Goal: Transaction & Acquisition: Book appointment/travel/reservation

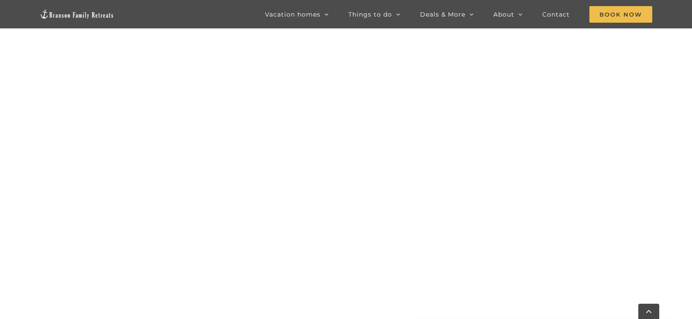
scroll to position [450, 0]
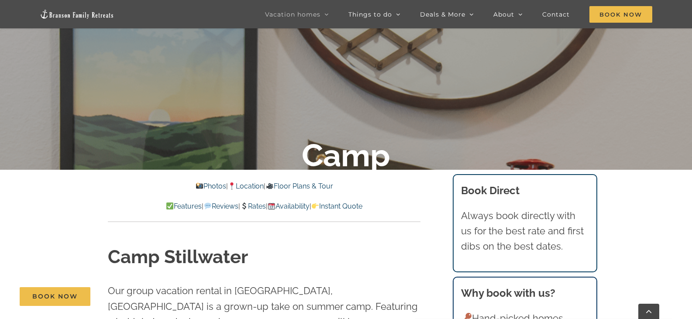
scroll to position [262, 0]
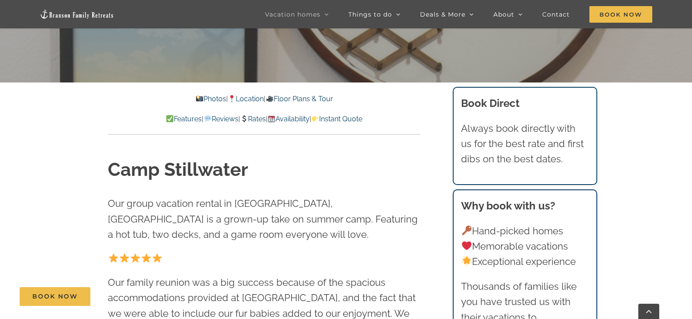
click at [324, 98] on link "Floor Plans & Tour" at bounding box center [299, 99] width 67 height 8
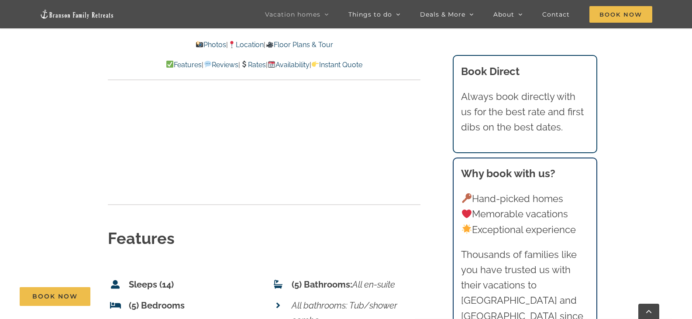
scroll to position [3063, 0]
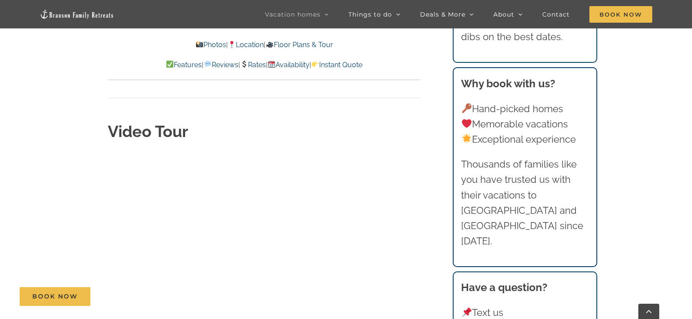
scroll to position [2839, 0]
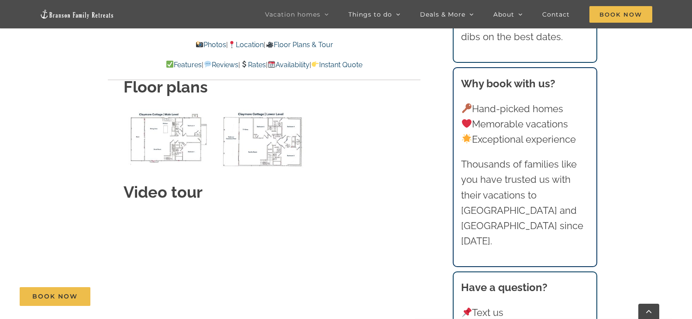
scroll to position [3319, 0]
click at [149, 126] on img "Claymore Cottage main level floor plan" at bounding box center [169, 135] width 91 height 55
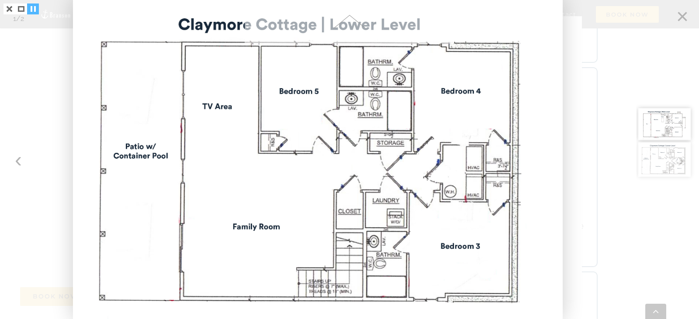
click at [35, 11] on link at bounding box center [33, 8] width 12 height 11
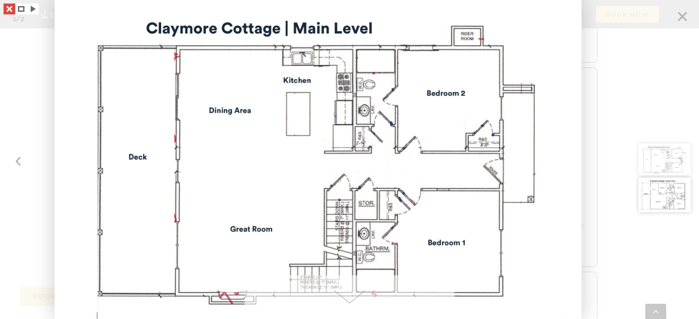
click at [11, 7] on link at bounding box center [9, 8] width 12 height 11
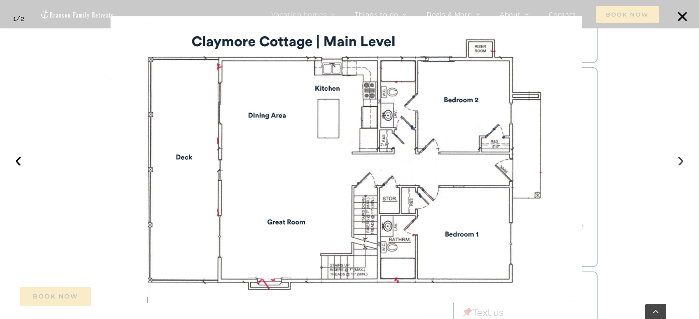
click at [679, 164] on button "›" at bounding box center [680, 159] width 19 height 19
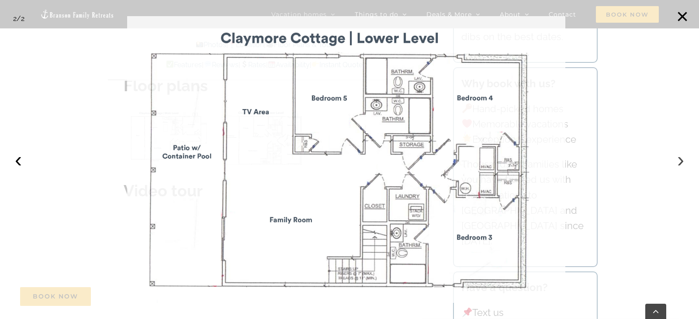
click at [679, 164] on button "›" at bounding box center [680, 159] width 19 height 19
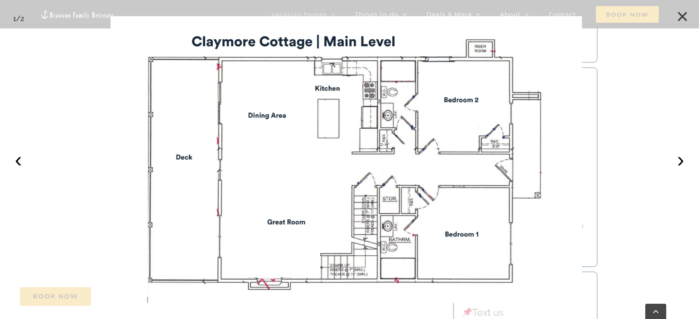
click at [678, 14] on button "×" at bounding box center [682, 16] width 19 height 19
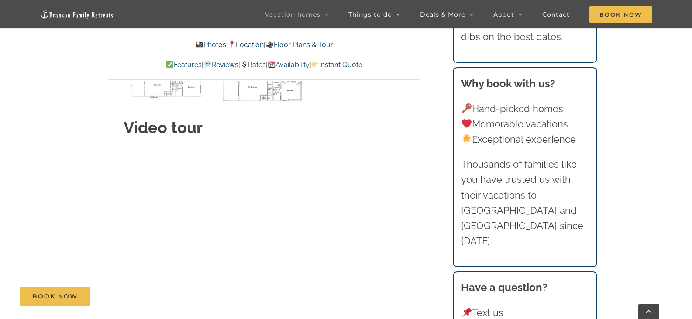
scroll to position [3450, 0]
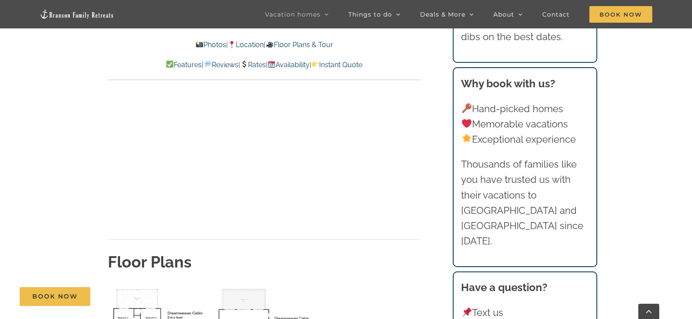
scroll to position [3188, 0]
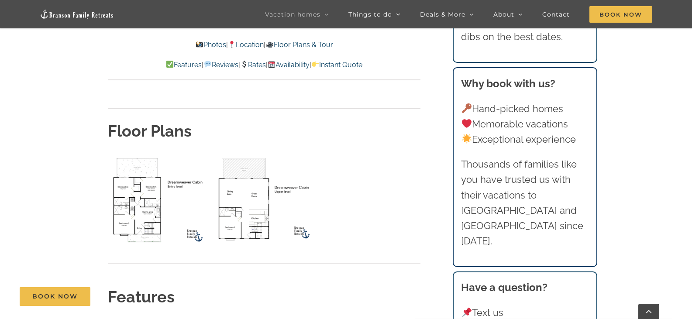
click at [239, 160] on img "upper level floor plan" at bounding box center [264, 200] width 101 height 92
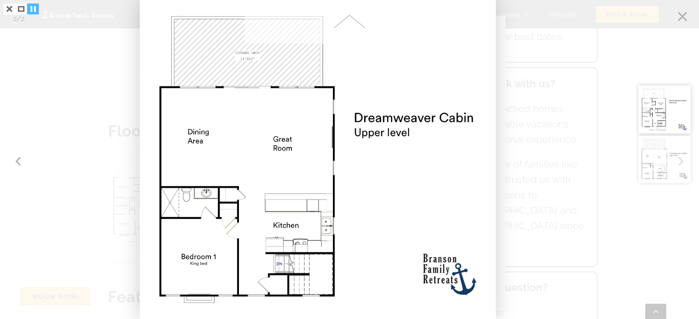
click at [33, 8] on link at bounding box center [33, 8] width 12 height 11
click at [350, 19] on span at bounding box center [350, 22] width 210 height 44
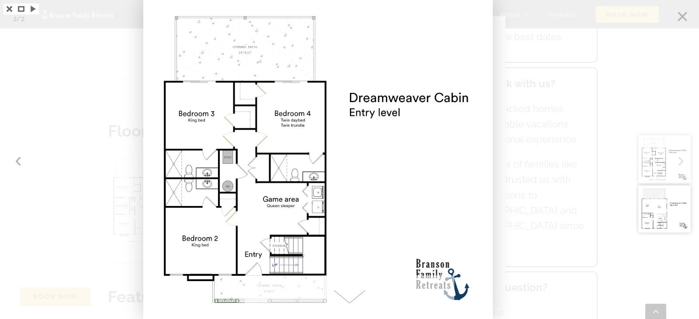
click at [679, 15] on div at bounding box center [667, 159] width 63 height 319
click at [7, 10] on link at bounding box center [9, 8] width 12 height 11
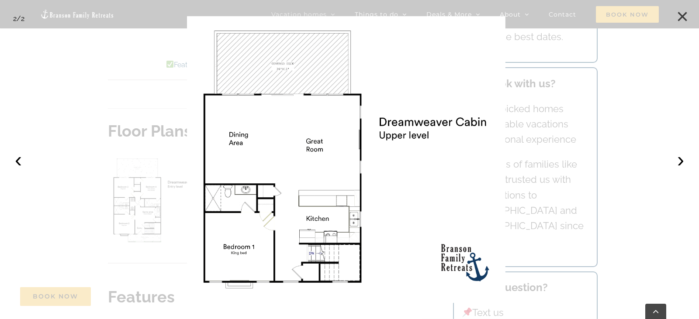
click at [679, 16] on button "×" at bounding box center [682, 16] width 19 height 19
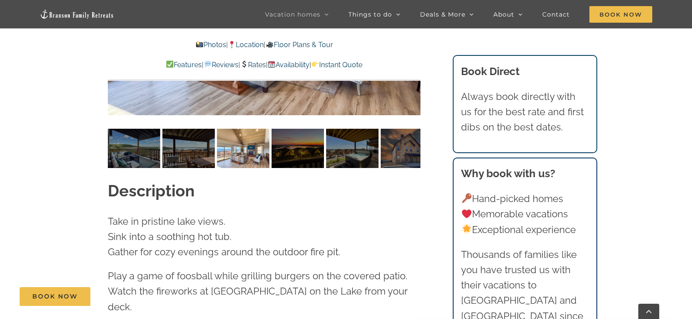
scroll to position [611, 0]
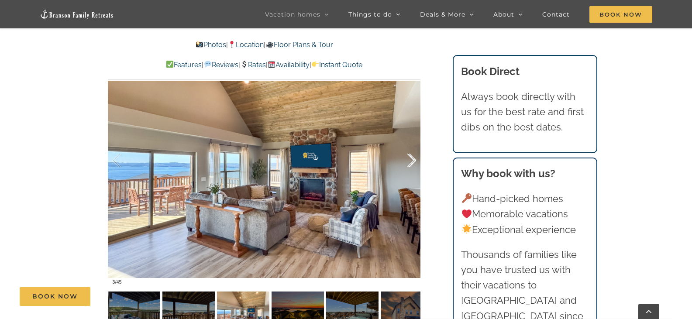
click at [414, 143] on div at bounding box center [402, 161] width 27 height 54
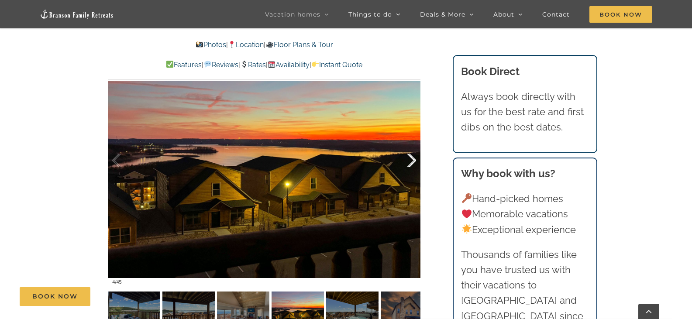
click at [414, 143] on div at bounding box center [402, 161] width 27 height 54
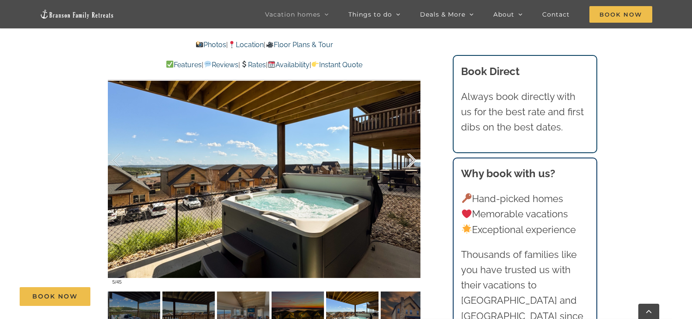
click at [414, 143] on div at bounding box center [402, 161] width 27 height 54
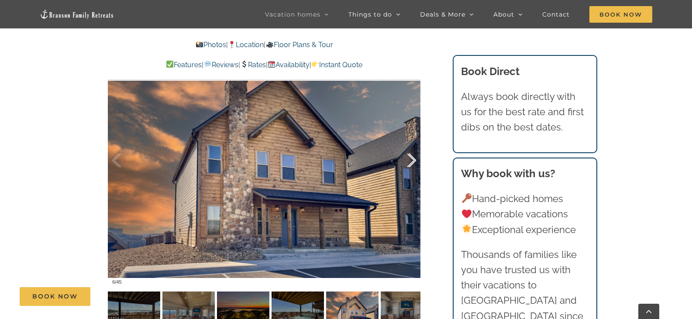
click at [414, 143] on div at bounding box center [402, 161] width 27 height 54
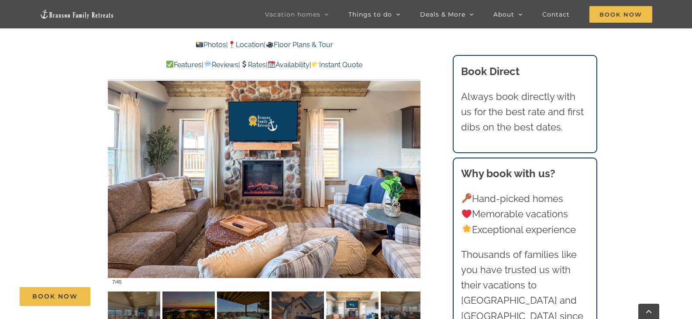
click at [414, 143] on div at bounding box center [402, 161] width 27 height 54
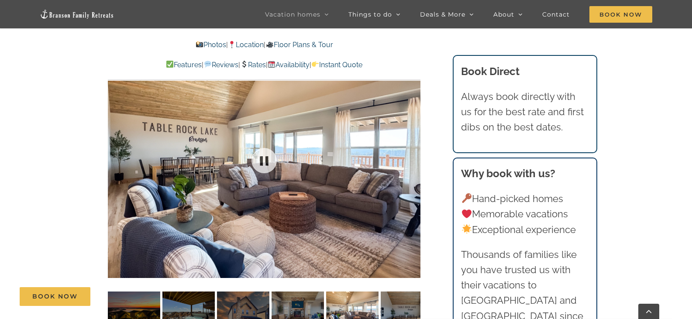
click at [414, 143] on div at bounding box center [264, 160] width 313 height 257
click at [410, 144] on div at bounding box center [402, 161] width 27 height 54
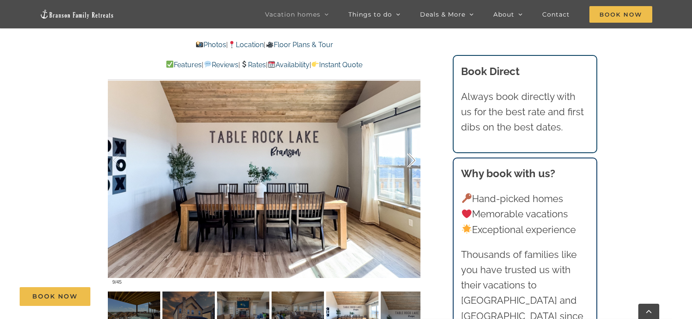
click at [410, 144] on div at bounding box center [402, 161] width 27 height 54
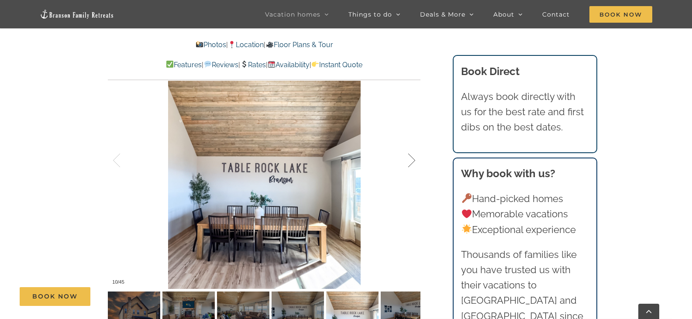
click at [410, 144] on div at bounding box center [402, 161] width 27 height 54
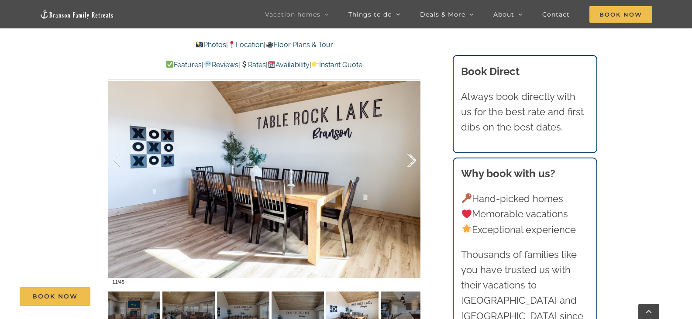
click at [410, 144] on div at bounding box center [402, 161] width 27 height 54
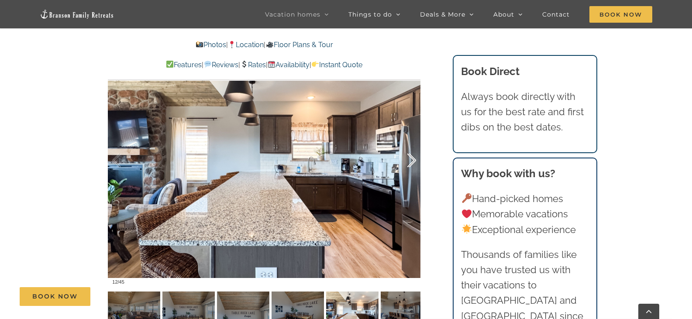
click at [410, 144] on div at bounding box center [402, 161] width 27 height 54
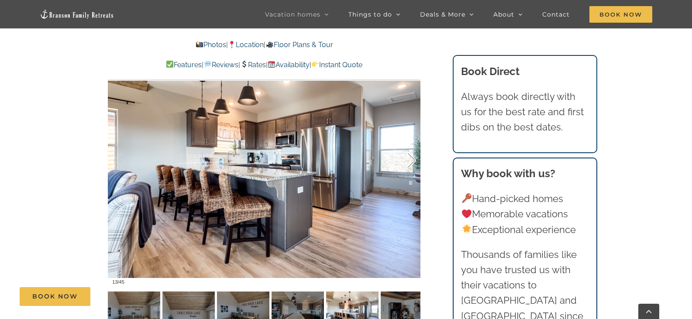
click at [410, 144] on div at bounding box center [402, 161] width 27 height 54
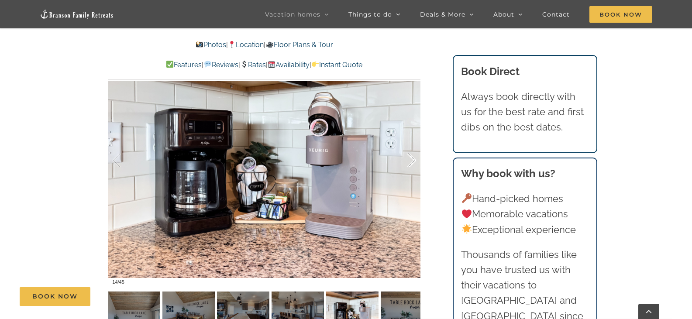
click at [410, 144] on div at bounding box center [402, 161] width 27 height 54
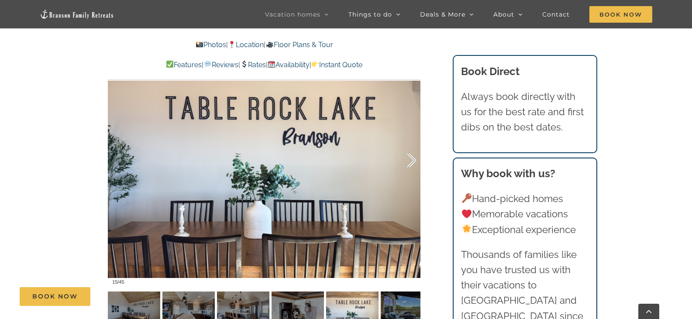
click at [410, 144] on div at bounding box center [402, 161] width 27 height 54
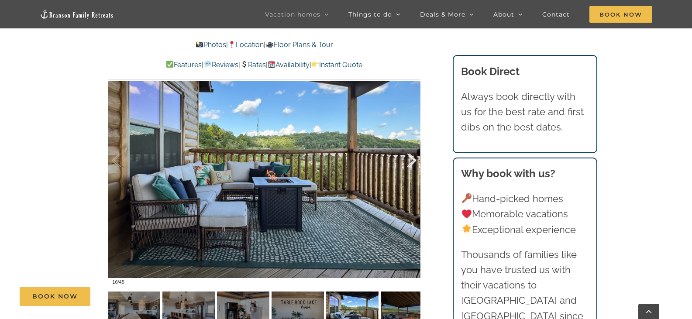
click at [410, 144] on div at bounding box center [402, 161] width 27 height 54
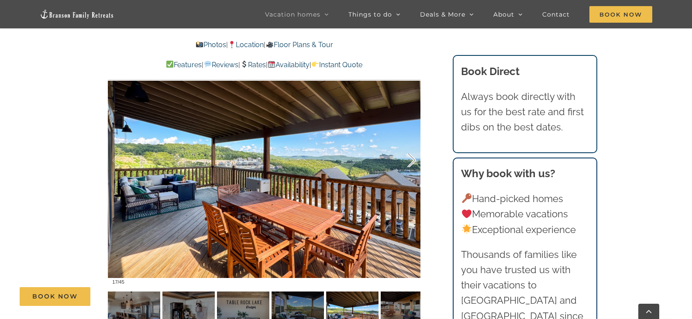
click at [410, 145] on div at bounding box center [402, 161] width 27 height 54
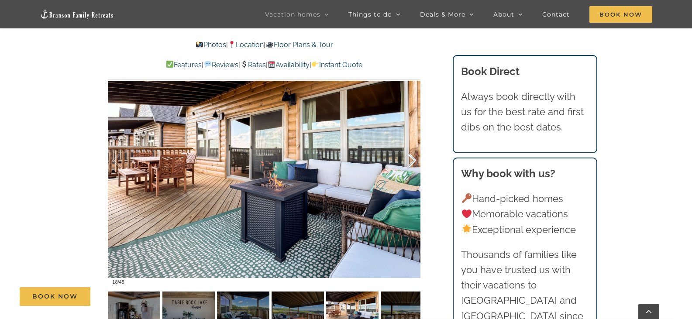
click at [410, 145] on div at bounding box center [402, 161] width 27 height 54
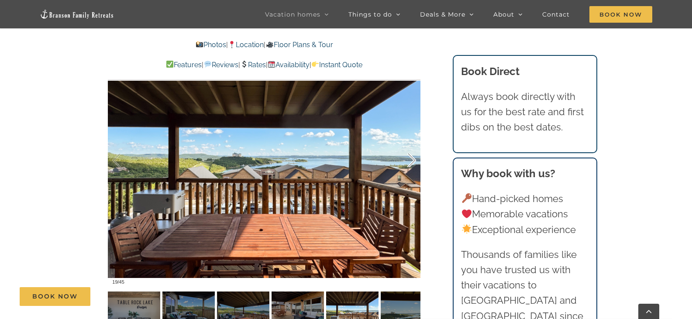
click at [410, 145] on div at bounding box center [402, 161] width 27 height 54
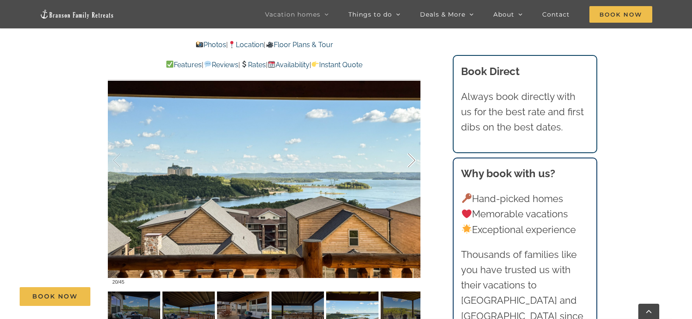
click at [410, 145] on div at bounding box center [402, 161] width 27 height 54
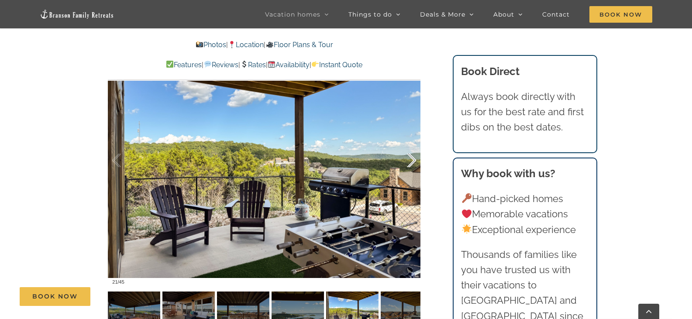
click at [409, 145] on div at bounding box center [402, 161] width 27 height 54
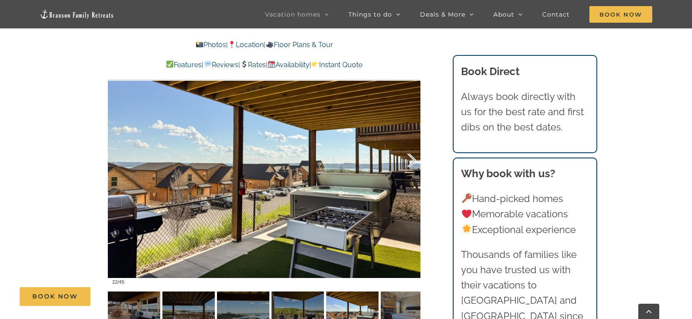
click at [409, 145] on div at bounding box center [402, 161] width 27 height 54
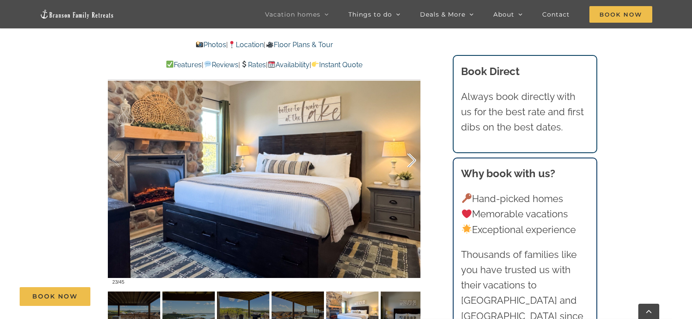
click at [409, 146] on div at bounding box center [402, 161] width 27 height 54
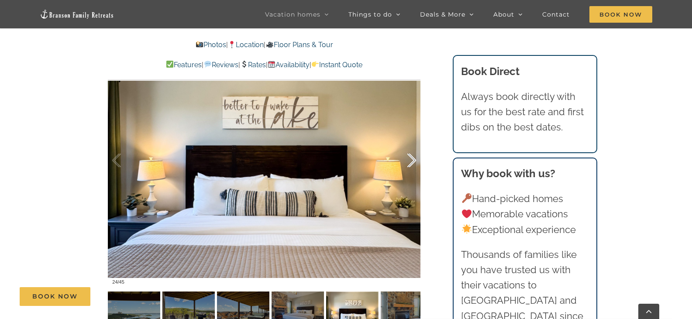
click at [409, 146] on div at bounding box center [402, 161] width 27 height 54
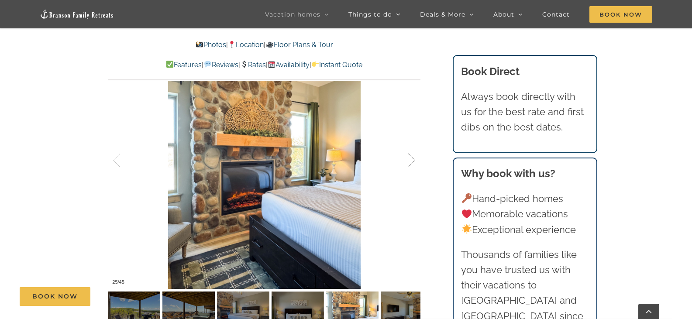
click at [409, 146] on div at bounding box center [402, 161] width 27 height 54
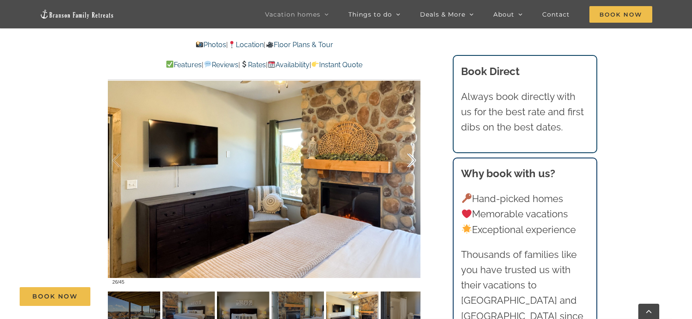
click at [409, 146] on div at bounding box center [402, 161] width 27 height 54
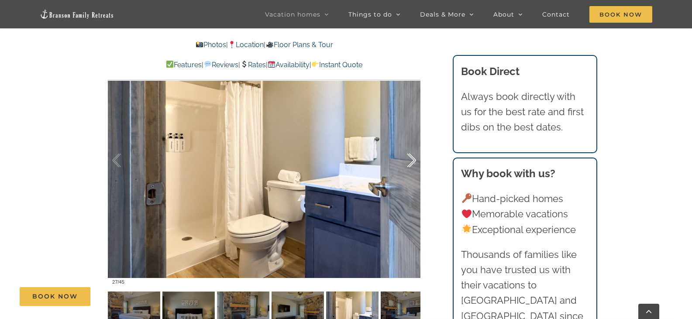
click at [408, 146] on div at bounding box center [402, 161] width 27 height 54
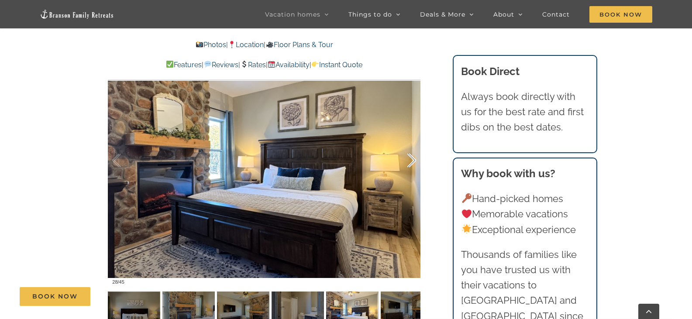
click at [408, 146] on div at bounding box center [402, 161] width 27 height 54
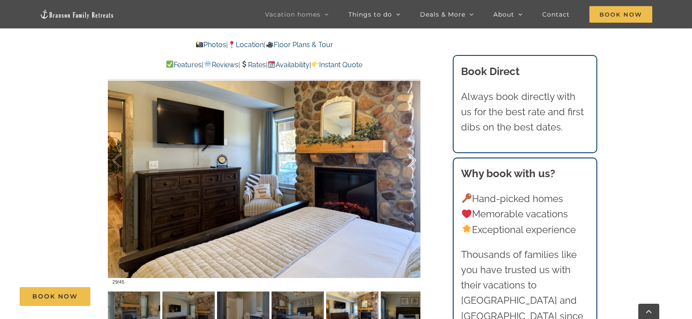
click at [408, 146] on div at bounding box center [402, 161] width 27 height 54
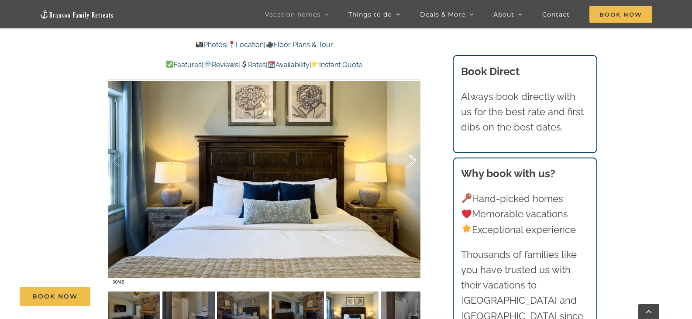
click at [408, 146] on div at bounding box center [402, 161] width 27 height 54
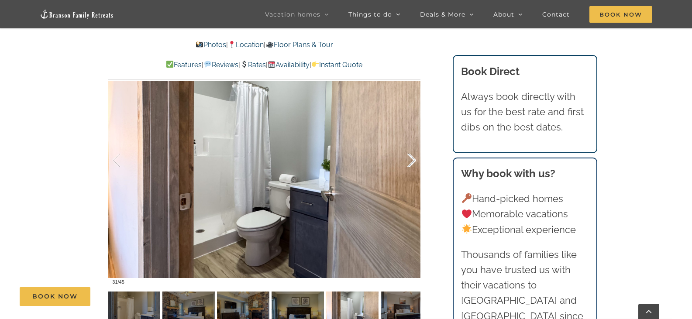
click at [408, 146] on div at bounding box center [402, 161] width 27 height 54
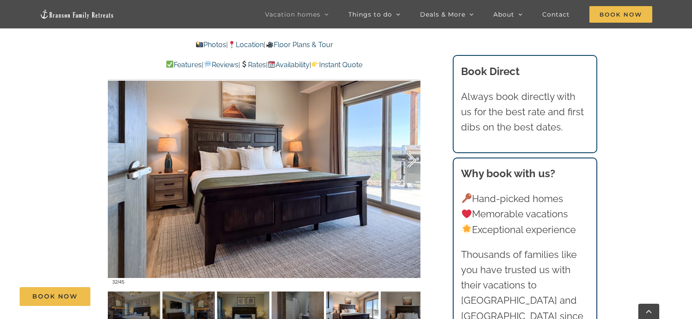
click at [408, 146] on div at bounding box center [402, 161] width 27 height 54
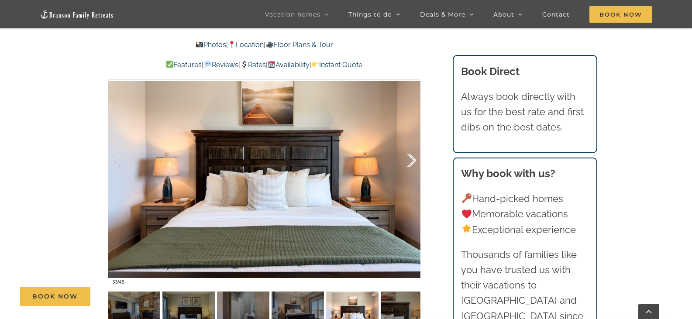
click at [408, 146] on div at bounding box center [402, 161] width 27 height 54
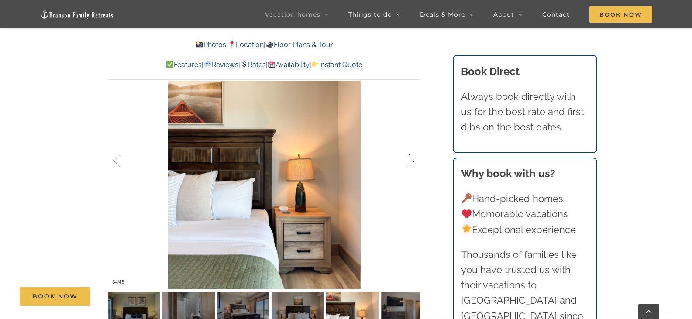
click at [408, 146] on div at bounding box center [402, 161] width 27 height 54
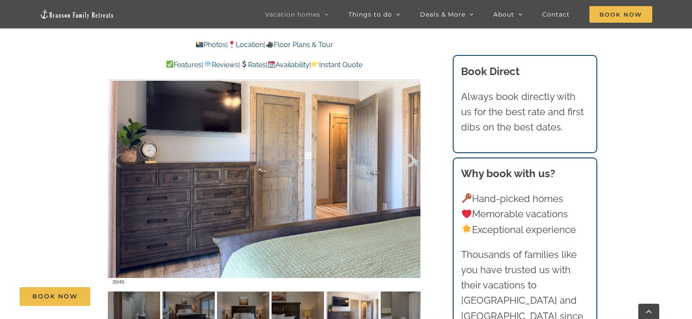
click at [408, 146] on div at bounding box center [402, 161] width 27 height 54
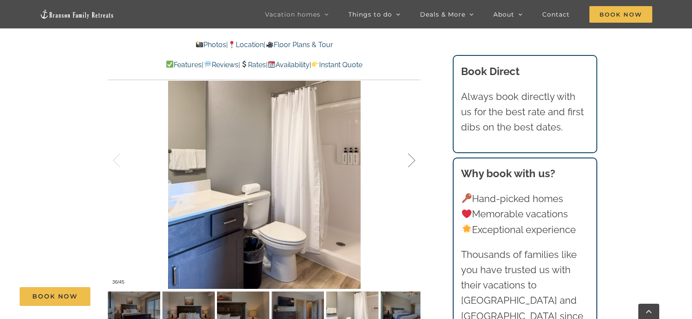
click at [408, 146] on div at bounding box center [402, 161] width 27 height 54
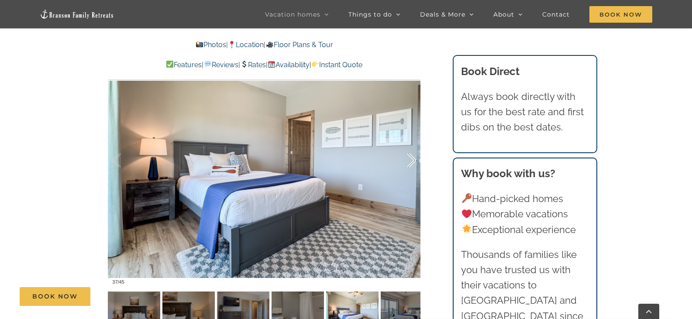
click at [408, 146] on div at bounding box center [402, 161] width 27 height 54
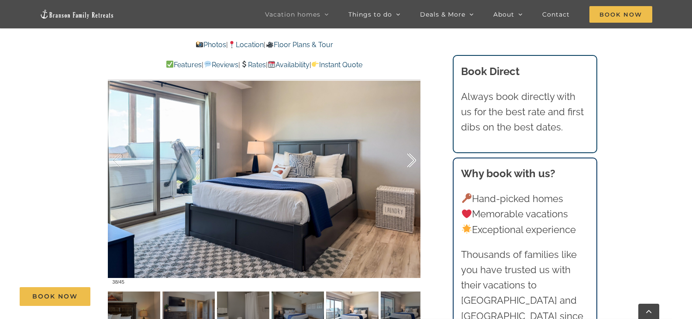
click at [408, 146] on div at bounding box center [402, 161] width 27 height 54
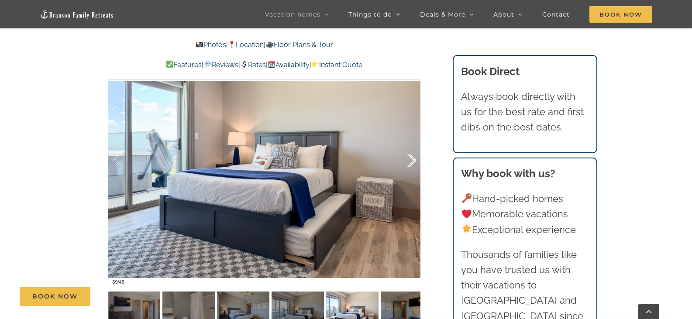
click at [408, 146] on div at bounding box center [402, 161] width 27 height 54
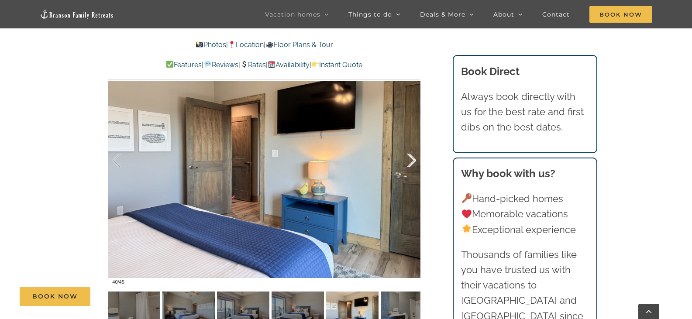
click at [408, 146] on div at bounding box center [402, 161] width 27 height 54
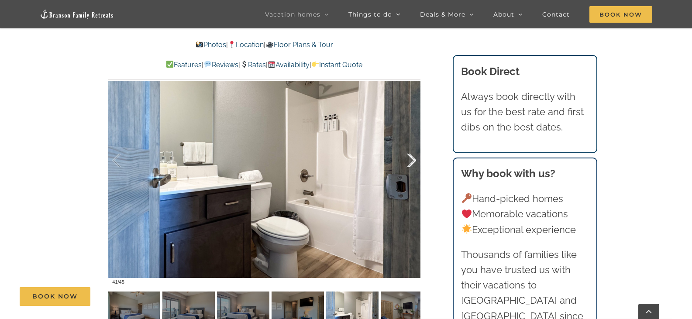
click at [408, 146] on div at bounding box center [402, 161] width 27 height 54
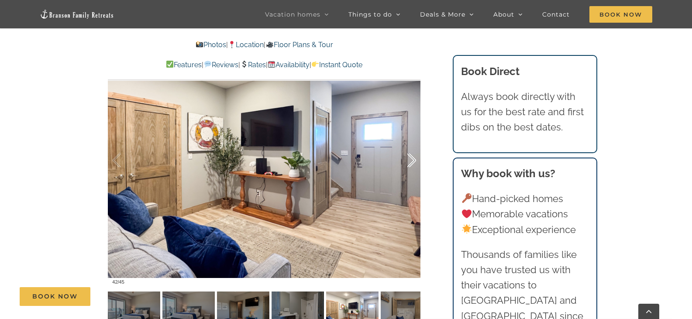
click at [416, 146] on div at bounding box center [402, 161] width 27 height 54
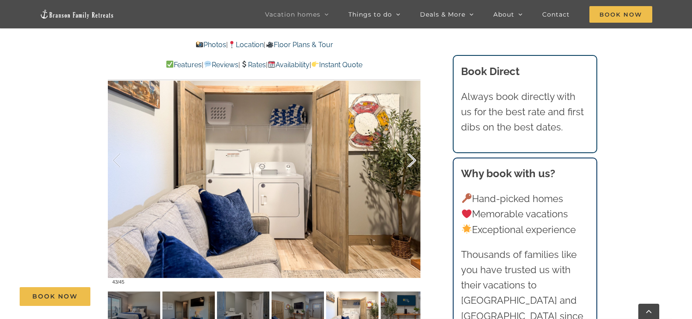
click at [416, 146] on div at bounding box center [402, 161] width 27 height 54
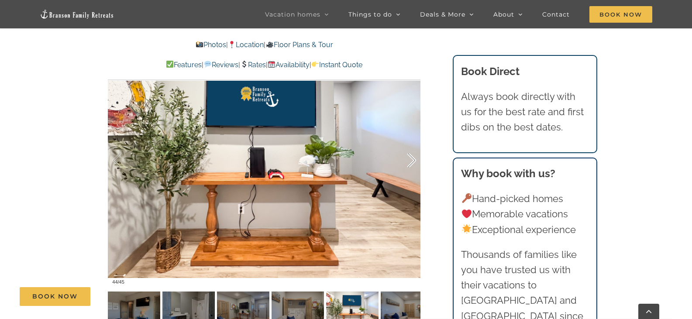
click at [416, 146] on div at bounding box center [402, 161] width 27 height 54
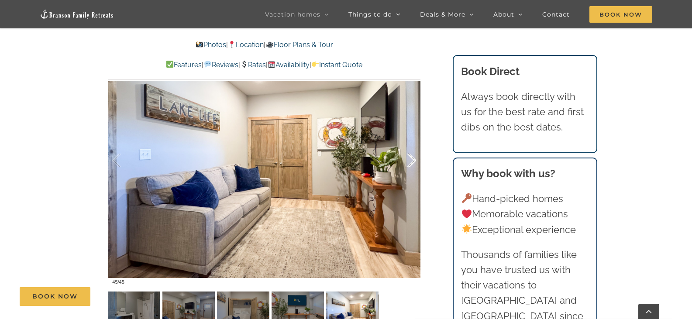
click at [415, 146] on div at bounding box center [402, 161] width 27 height 54
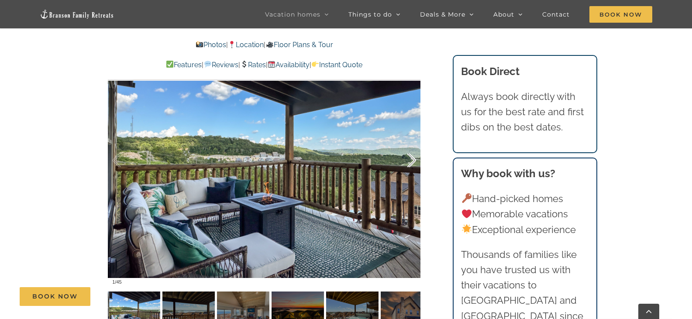
click at [415, 146] on div at bounding box center [402, 161] width 27 height 54
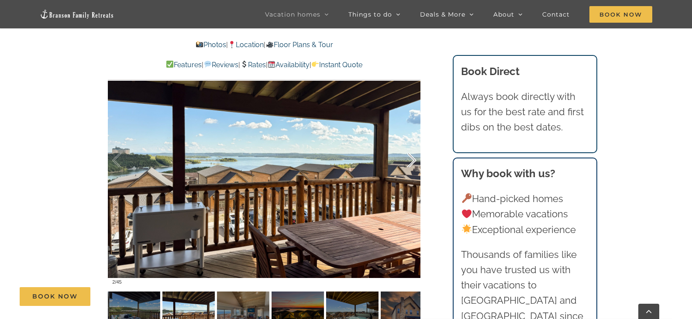
click at [415, 146] on div at bounding box center [402, 161] width 27 height 54
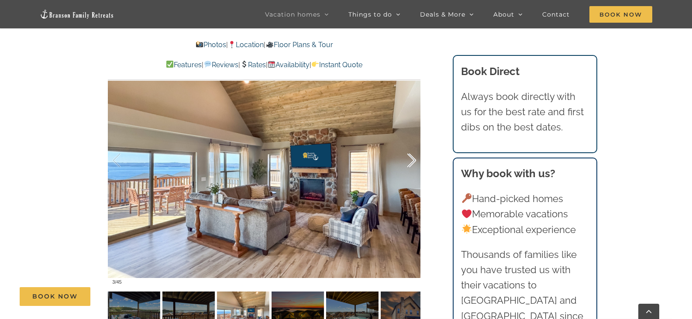
click at [415, 146] on div at bounding box center [402, 161] width 27 height 54
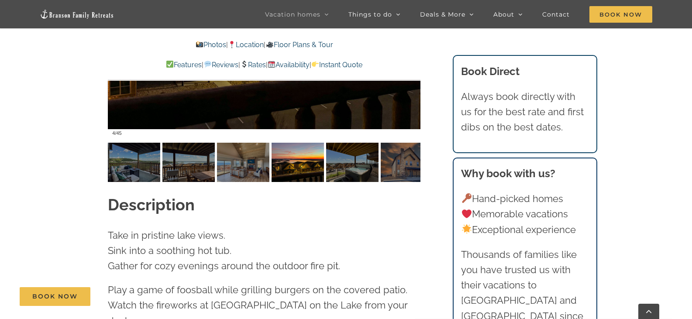
scroll to position [655, 0]
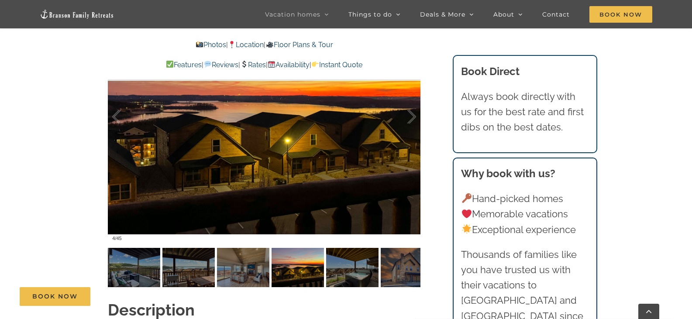
click at [362, 62] on link "Instant Quote" at bounding box center [336, 65] width 51 height 8
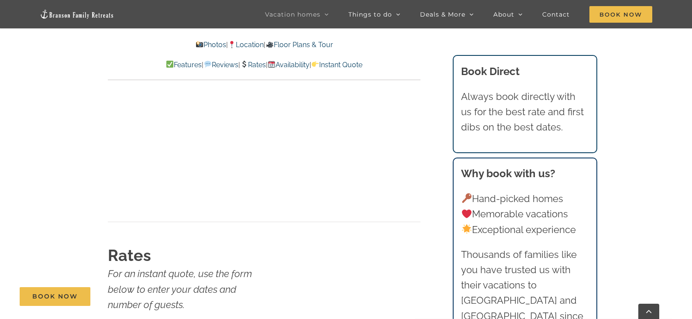
scroll to position [4954, 0]
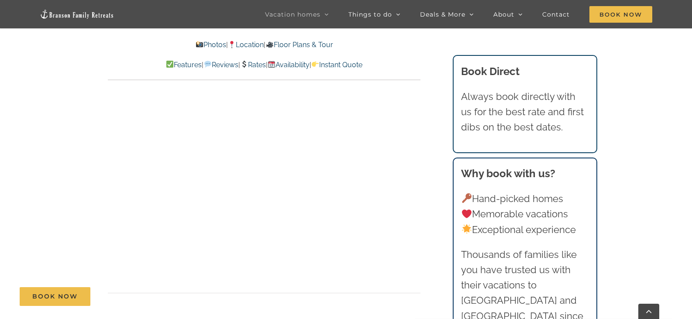
click at [217, 66] on link "Reviews" at bounding box center [221, 65] width 35 height 8
